Goal: Transaction & Acquisition: Purchase product/service

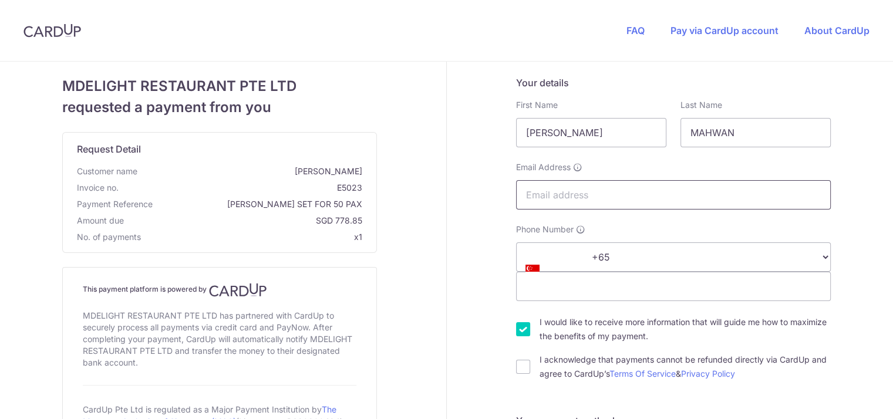
click at [516, 210] on input "Email Address" at bounding box center [673, 194] width 315 height 29
type input "[EMAIL_ADDRESS][DOMAIN_NAME]"
click at [516, 301] on div "Phone Number +376 +971 +93 +1268 +1264 +355 +374 +244 +0 +54 +1684 +43 +61 +297…" at bounding box center [673, 262] width 315 height 77
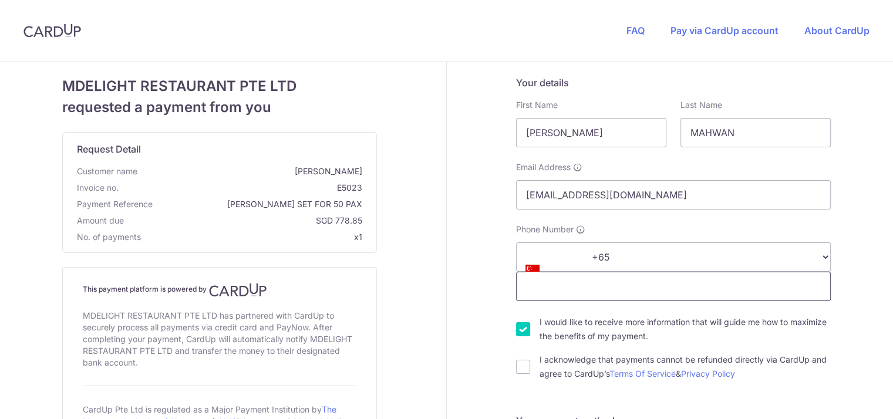
click at [516, 301] on input "Phone Number" at bounding box center [673, 286] width 315 height 29
type input "81814781"
click at [516, 374] on input "I acknowledge that payments cannot be refunded directly via CardUp and agree to…" at bounding box center [523, 367] width 14 height 14
checkbox input "true"
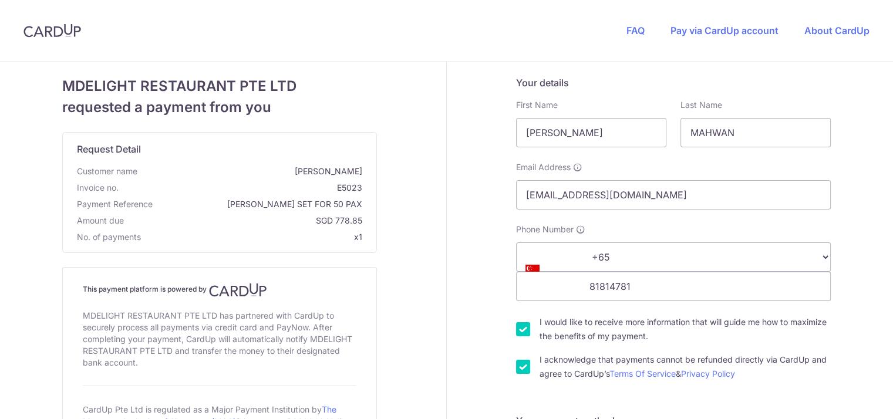
type input "824672"
type input "672D [GEOGRAPHIC_DATA] #04-589"
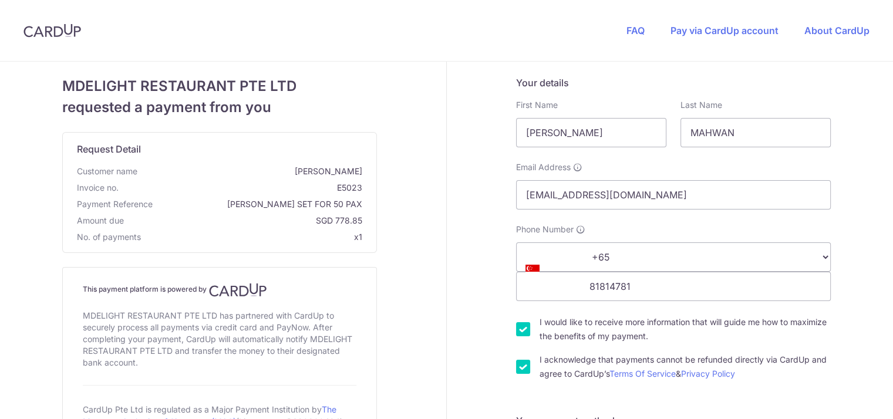
type input "[CREDIT_CARD_NUMBER]"
